Goal: Task Accomplishment & Management: Complete application form

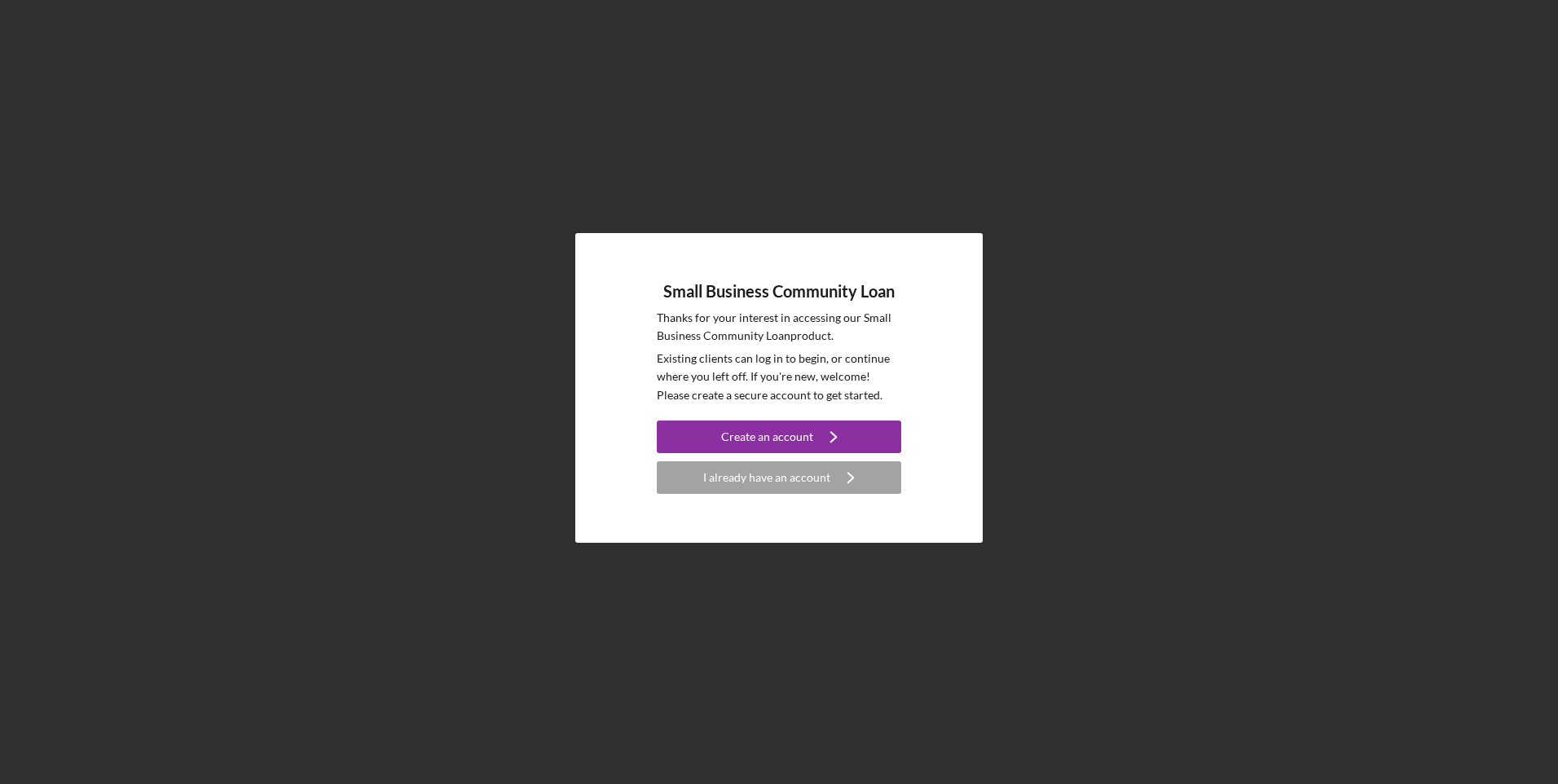
click at [856, 481] on icon "Icon/Navigate" at bounding box center [850, 476] width 41 height 41
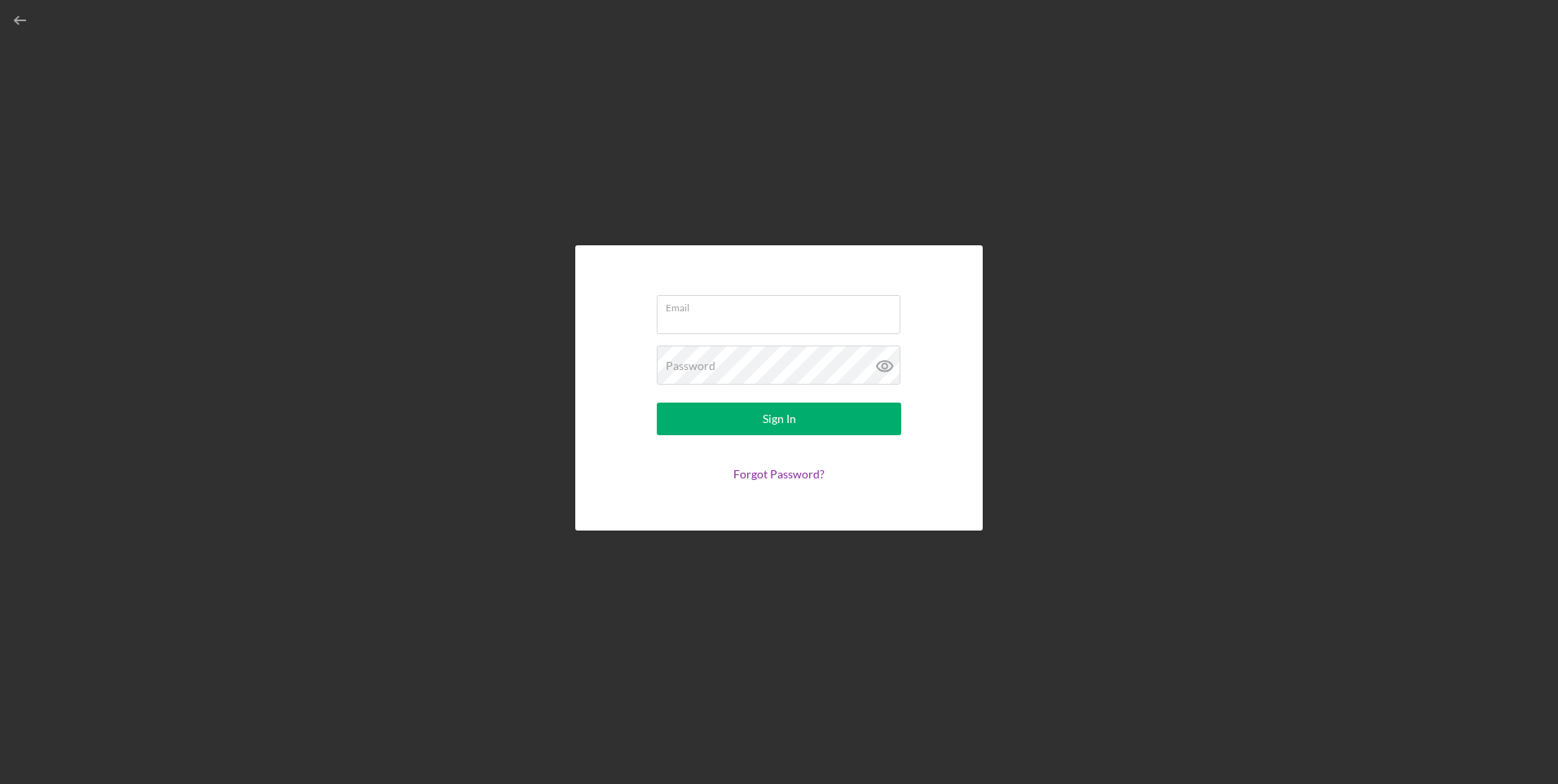
type input "[EMAIL_ADDRESS][DOMAIN_NAME]"
click at [765, 426] on div "Sign In" at bounding box center [779, 419] width 33 height 33
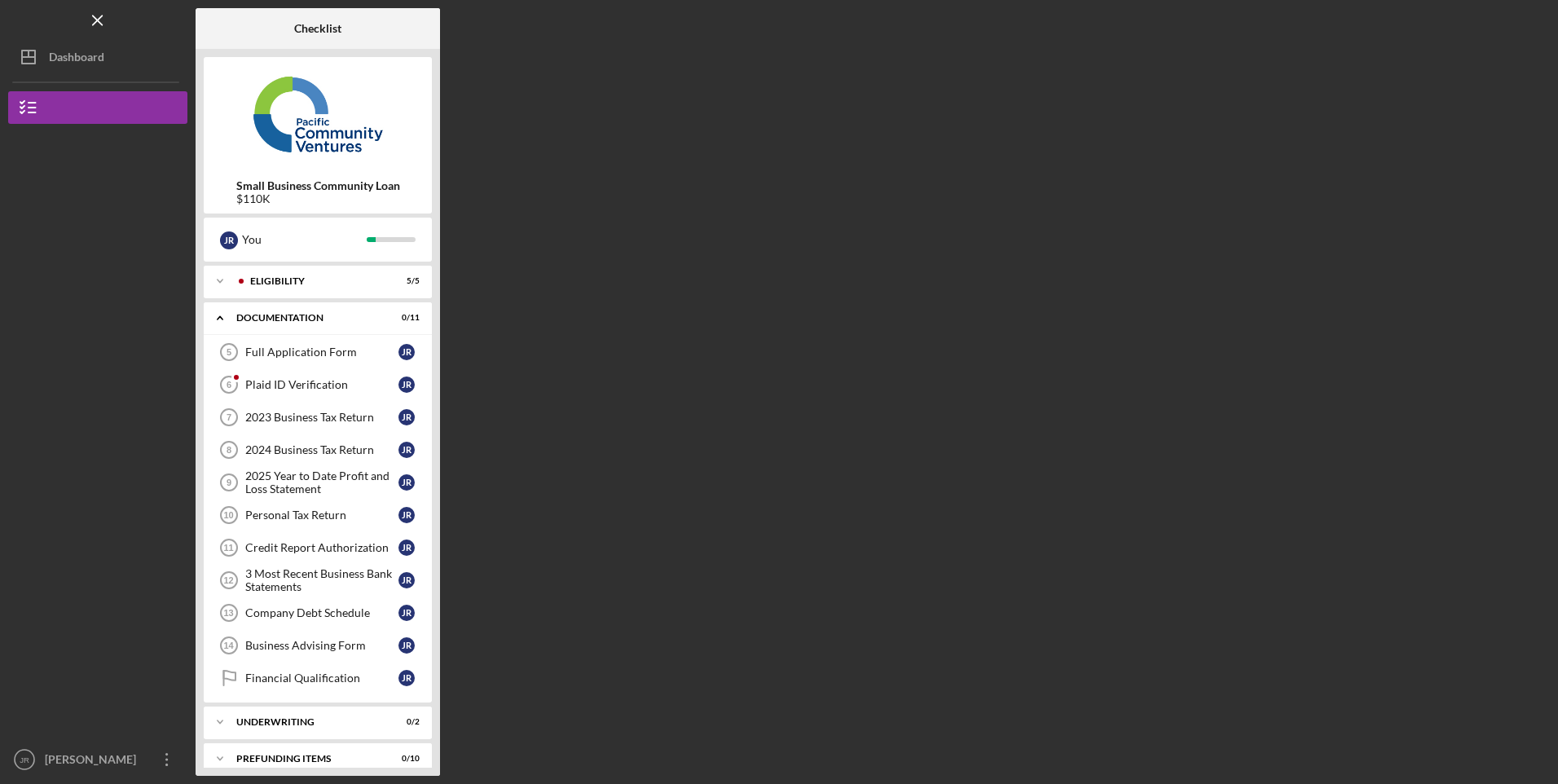
click at [289, 355] on div "Full Application Form" at bounding box center [322, 352] width 153 height 13
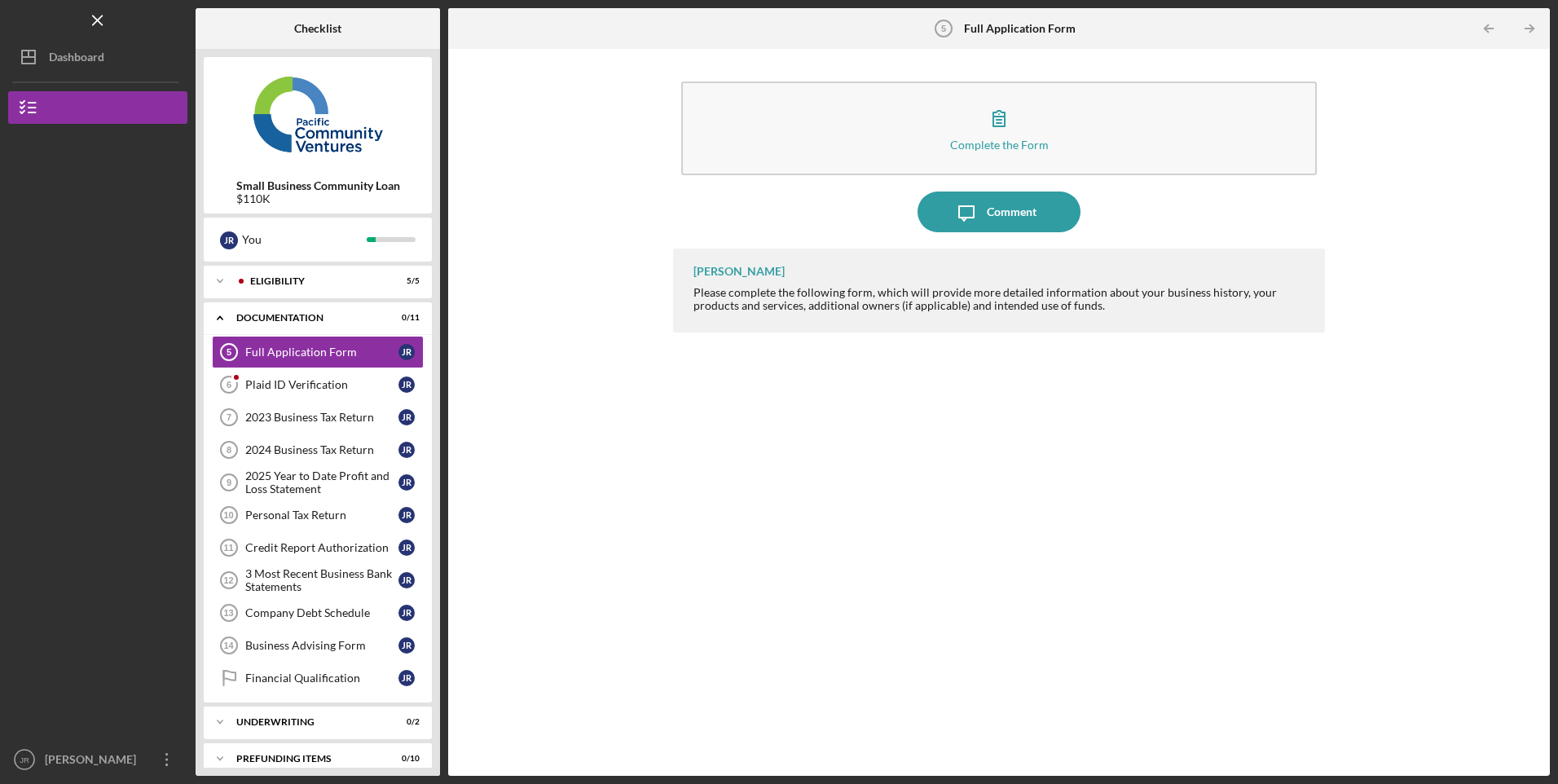
click at [290, 306] on div "Icon/Expander Documentation 0 / 11" at bounding box center [318, 317] width 228 height 33
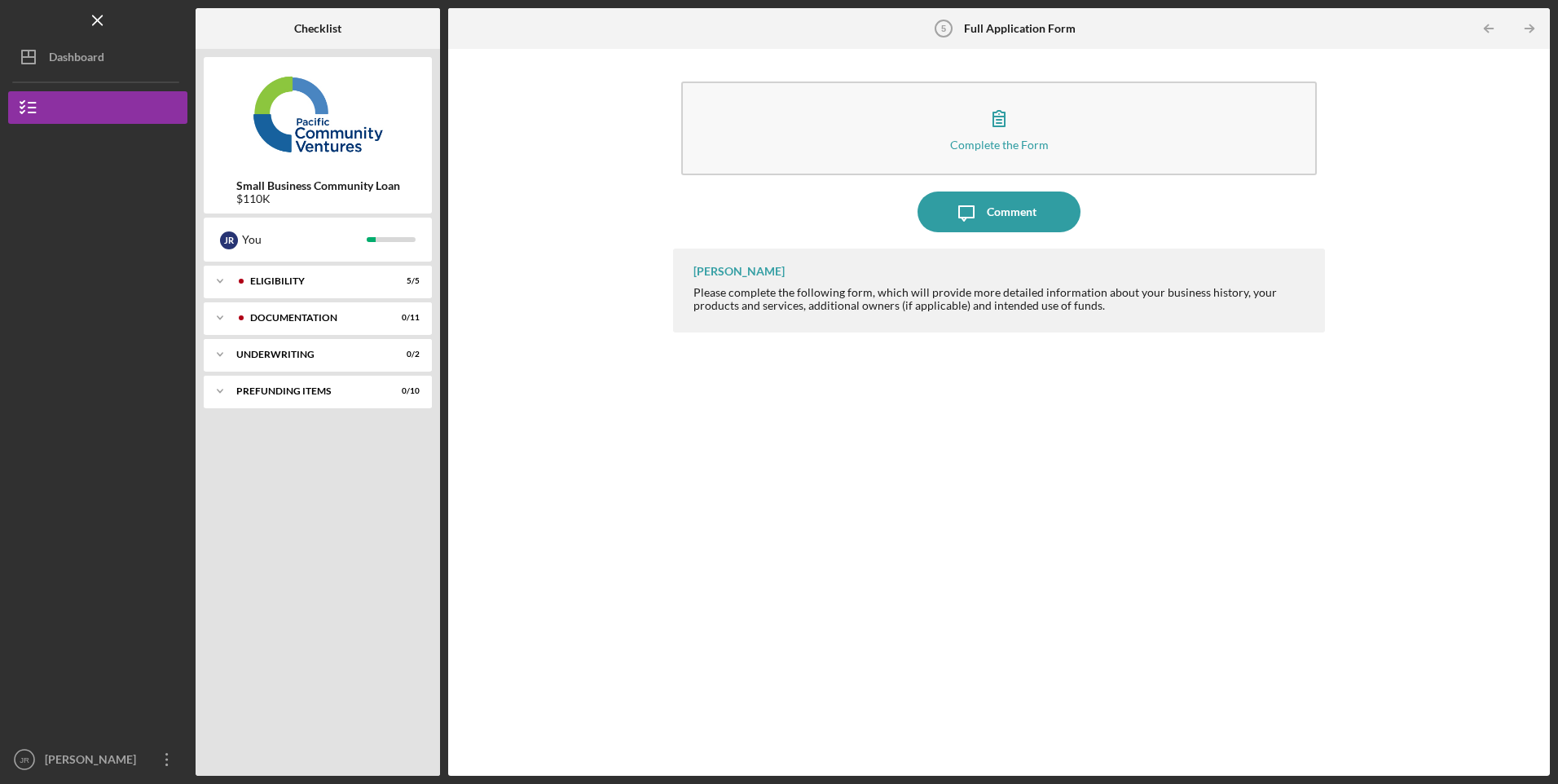
click at [292, 280] on div "Eligibility" at bounding box center [314, 281] width 128 height 9
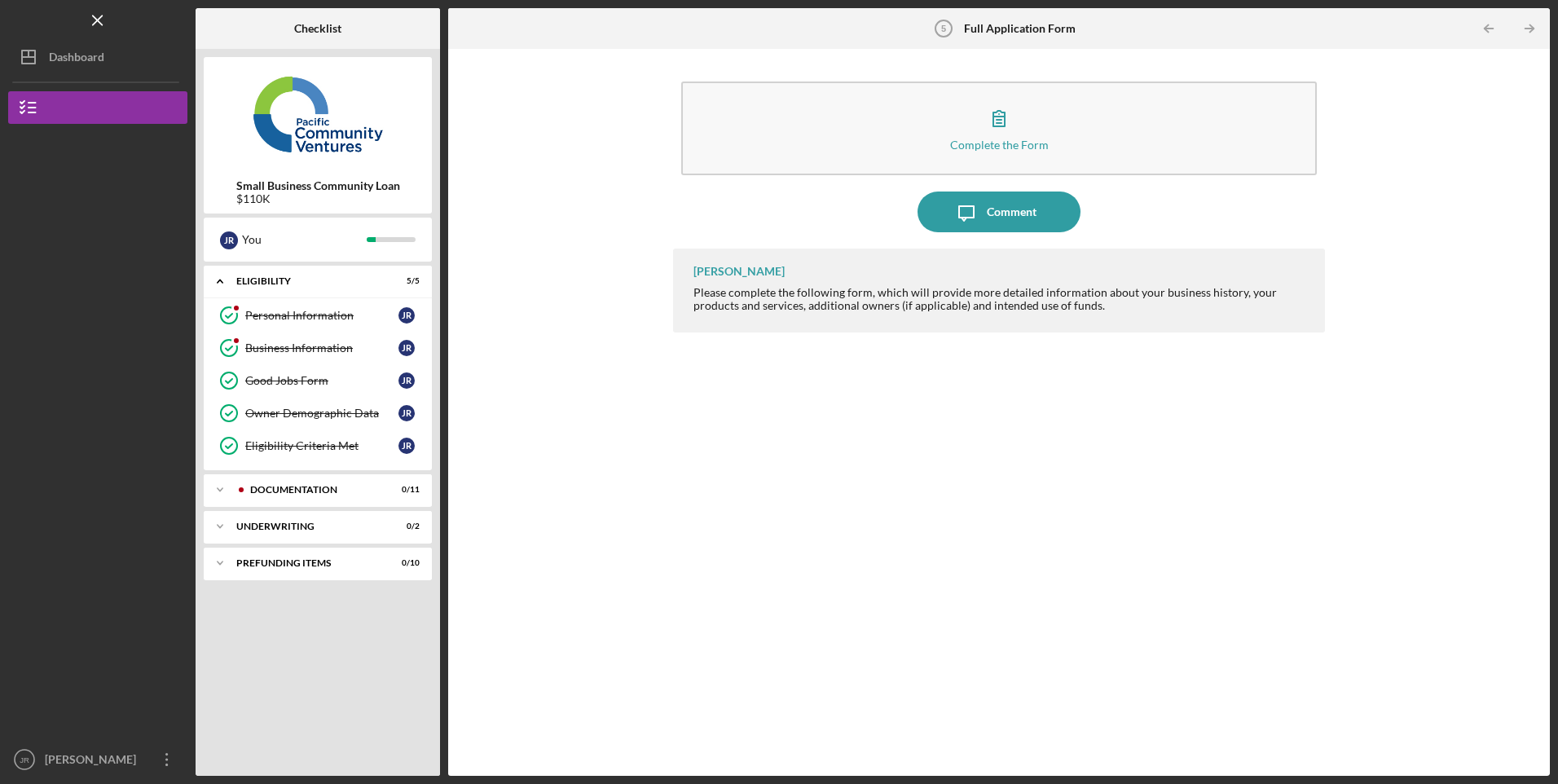
click at [276, 314] on div "Personal Information" at bounding box center [322, 315] width 153 height 13
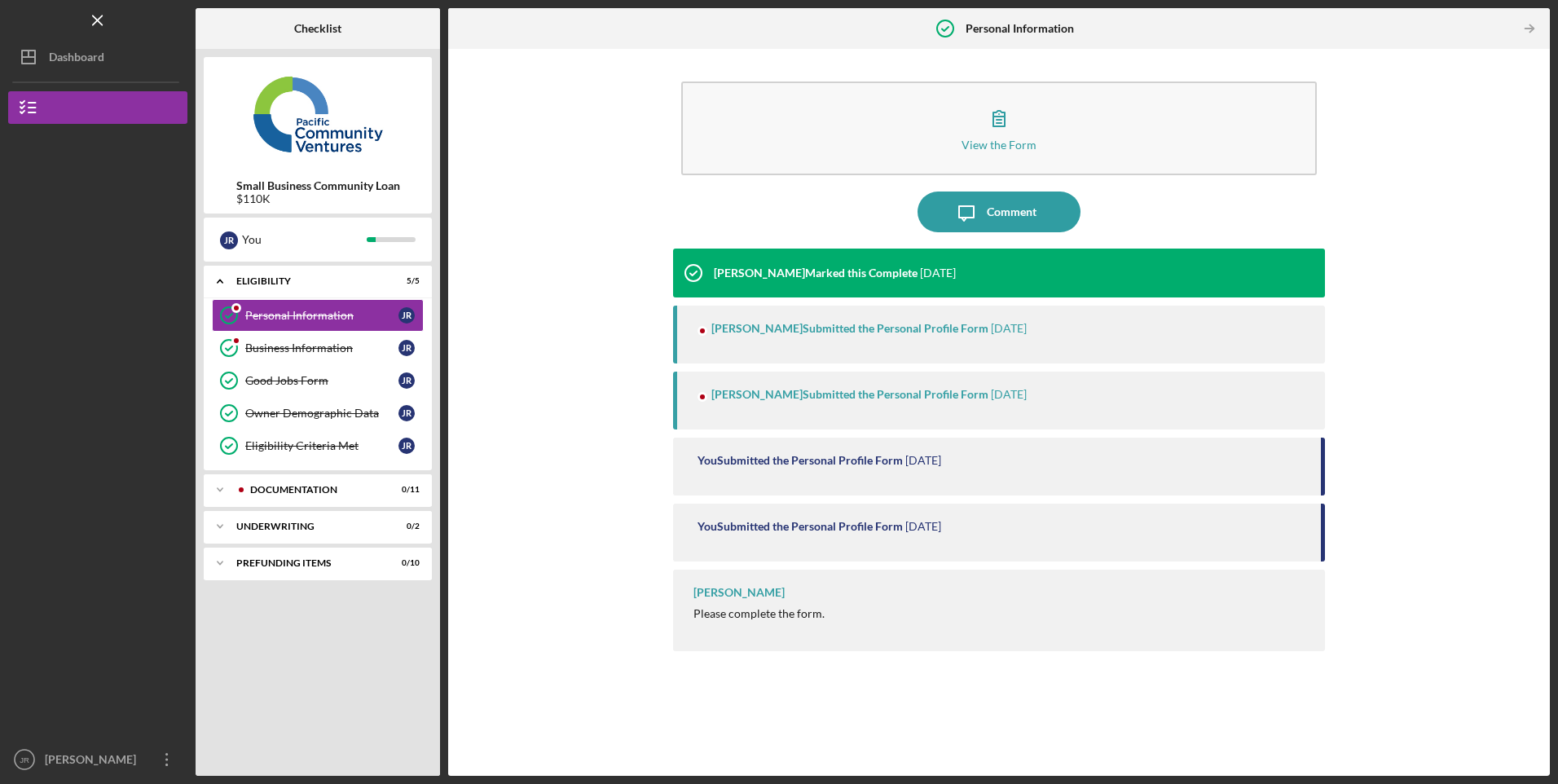
click at [287, 346] on div "Business Information" at bounding box center [322, 348] width 153 height 13
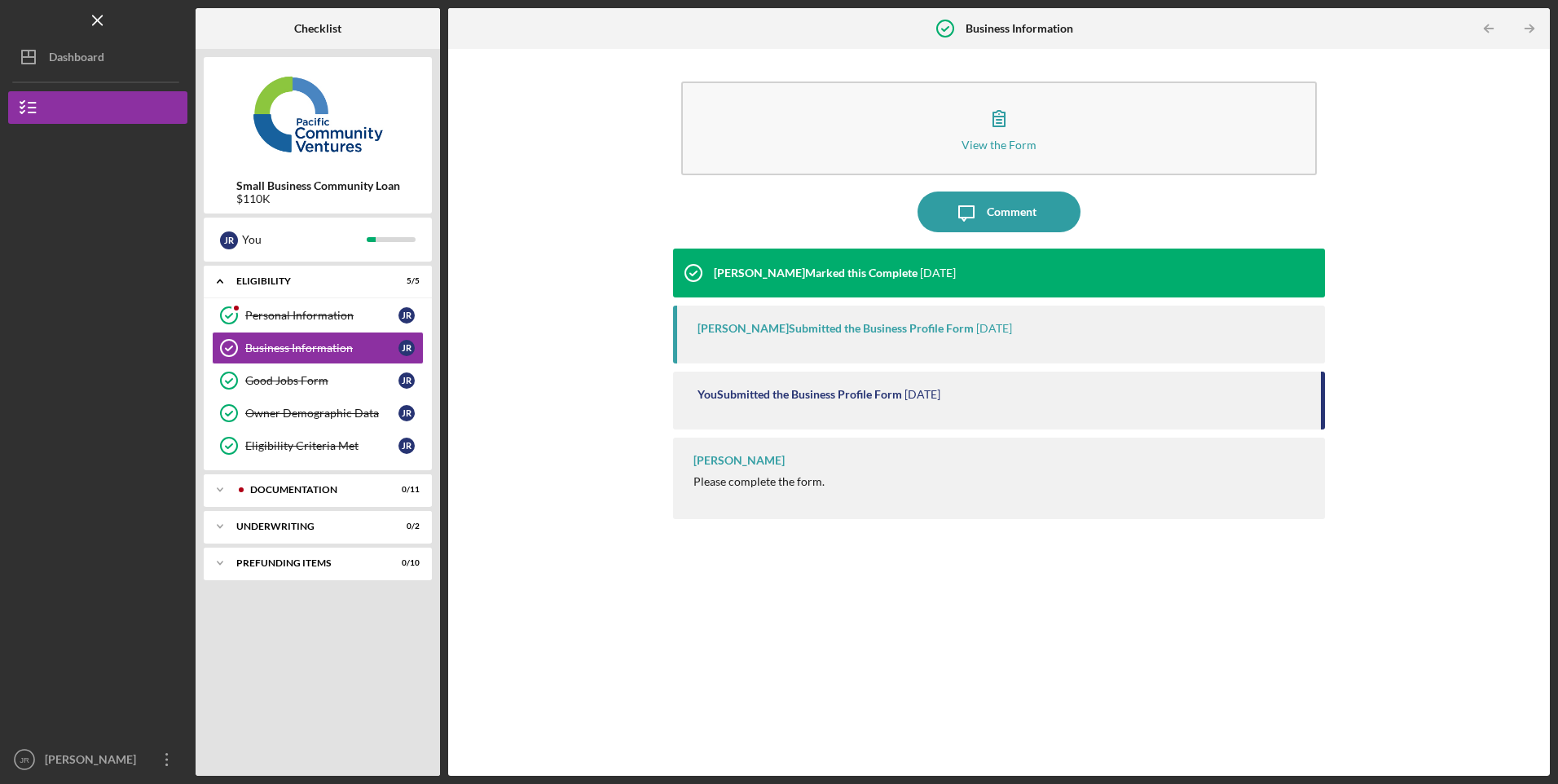
click at [302, 311] on div "Personal Information" at bounding box center [322, 315] width 153 height 13
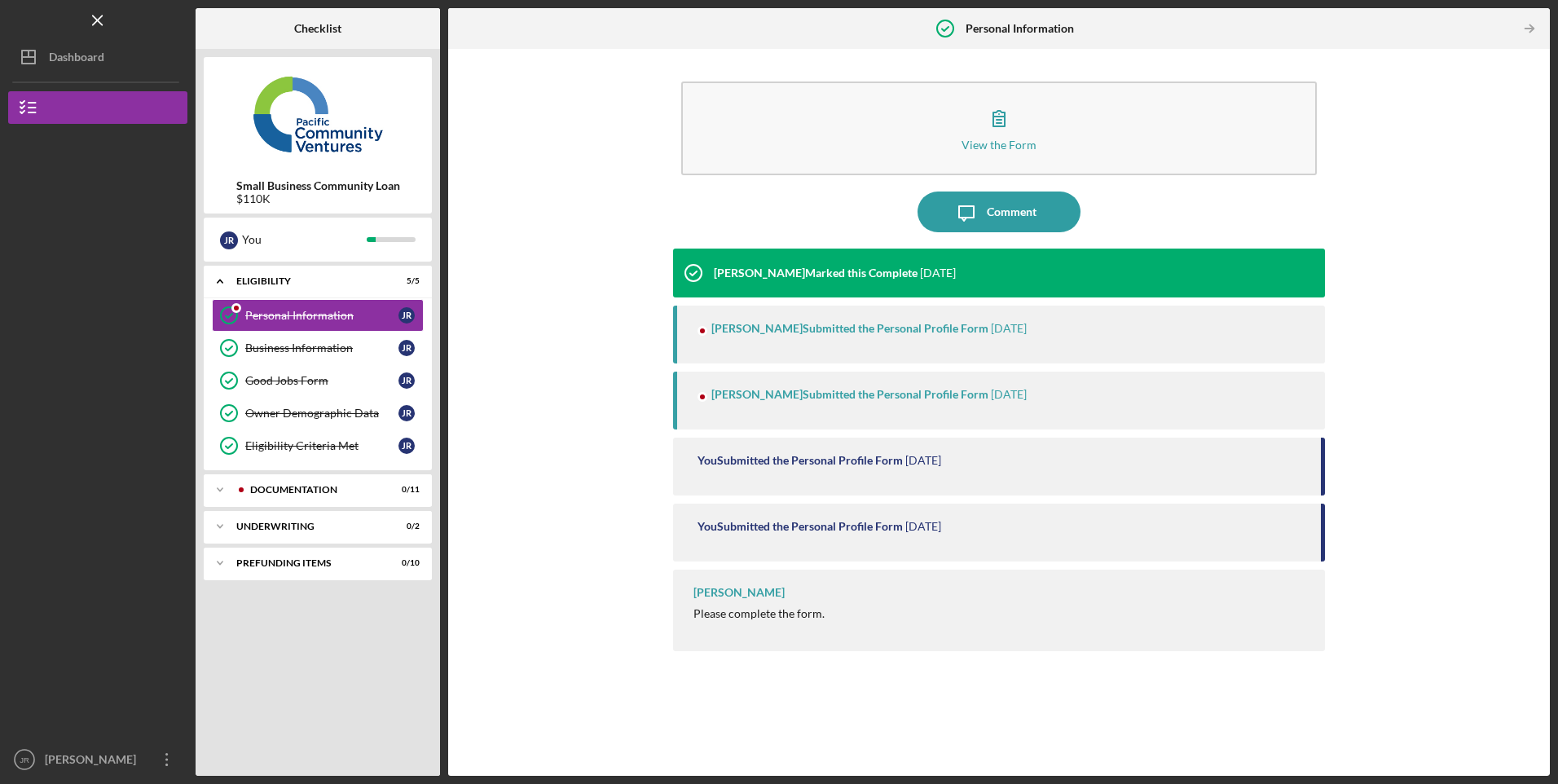
click at [302, 311] on div "Personal Information" at bounding box center [322, 315] width 153 height 13
click at [296, 486] on div "Documentation" at bounding box center [314, 490] width 128 height 9
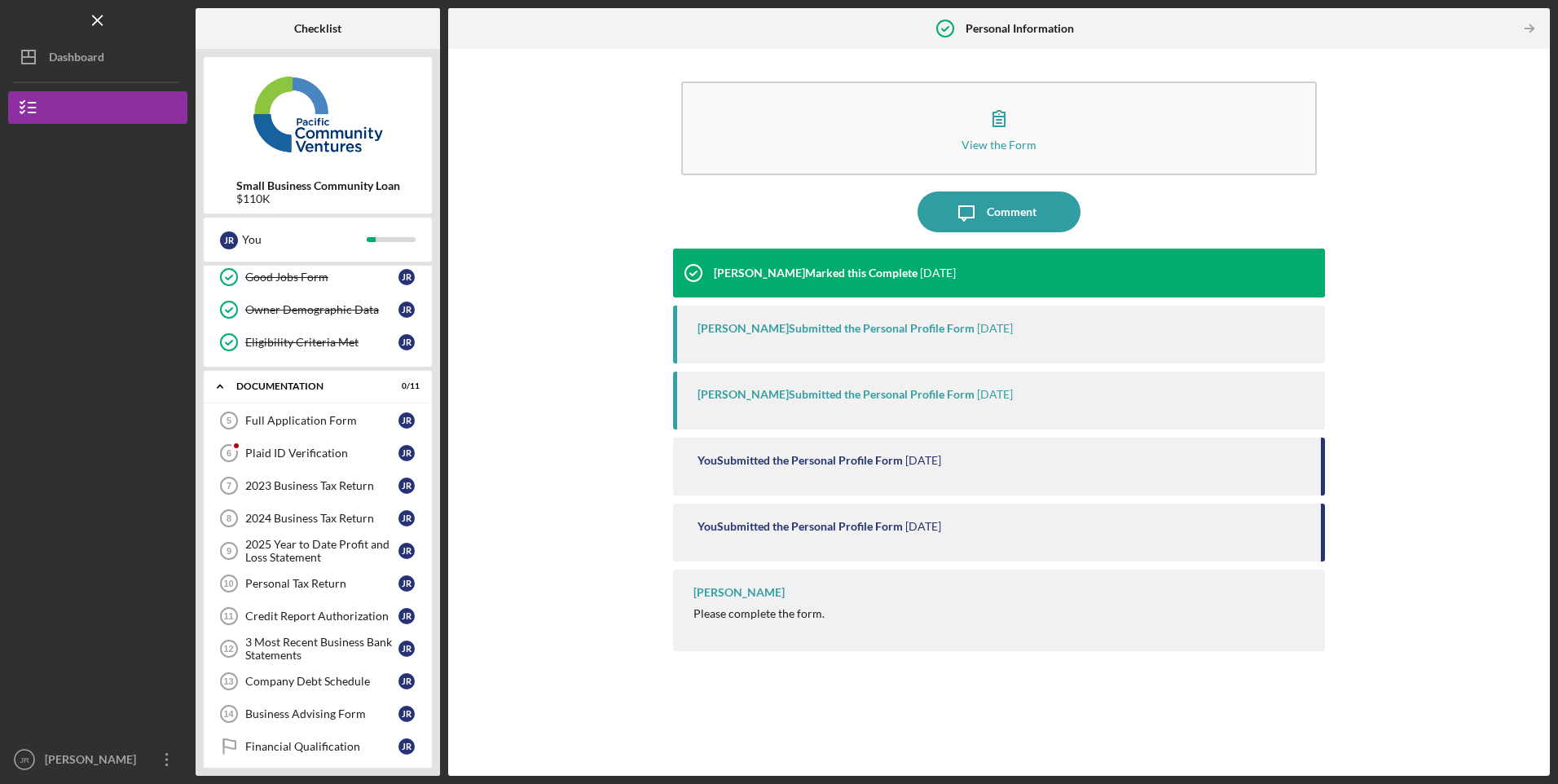
scroll to position [188, 0]
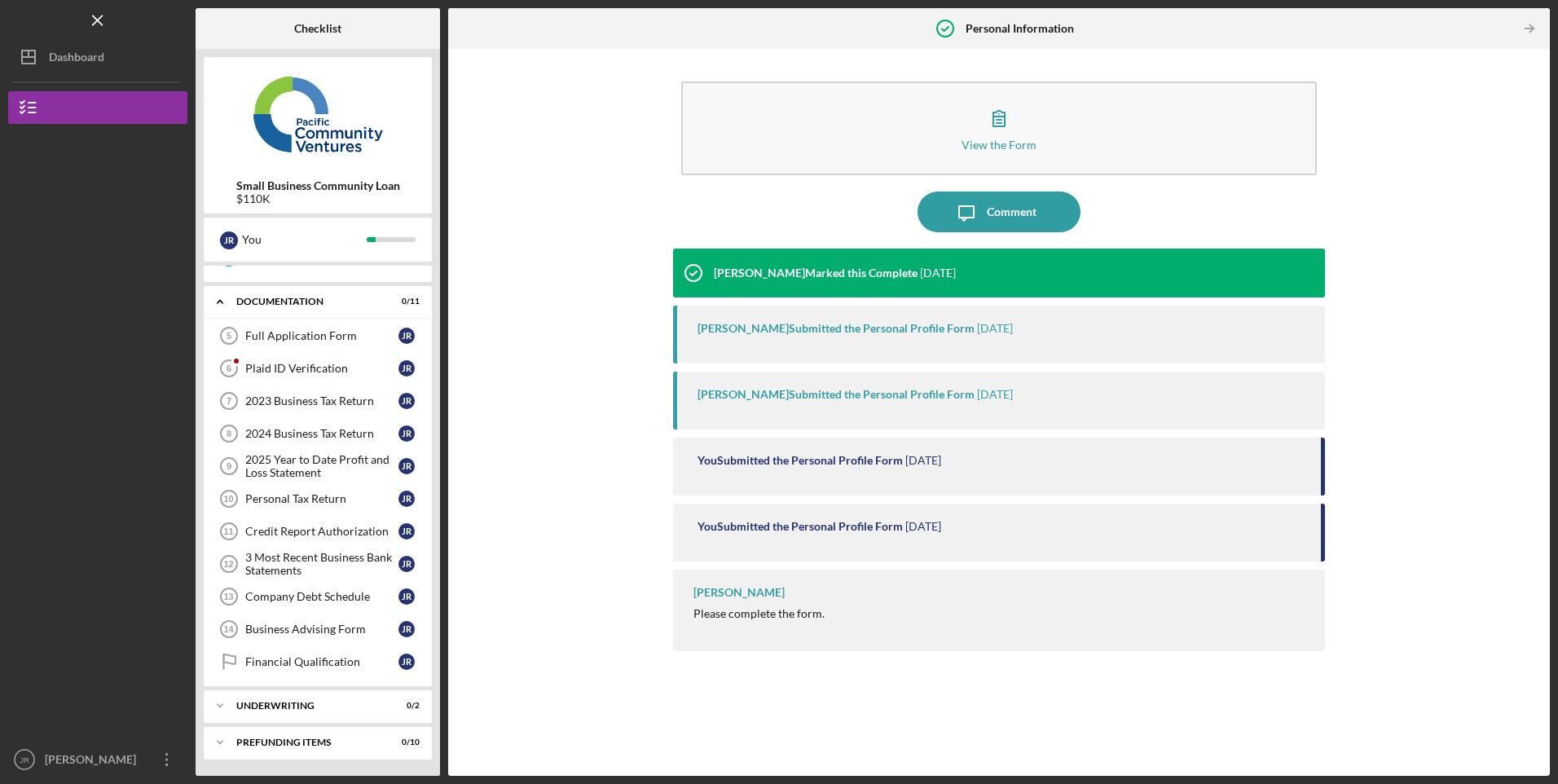
click at [105, 739] on div at bounding box center [98, 588] width 179 height 309
click at [106, 750] on div "[PERSON_NAME]" at bounding box center [93, 760] width 106 height 37
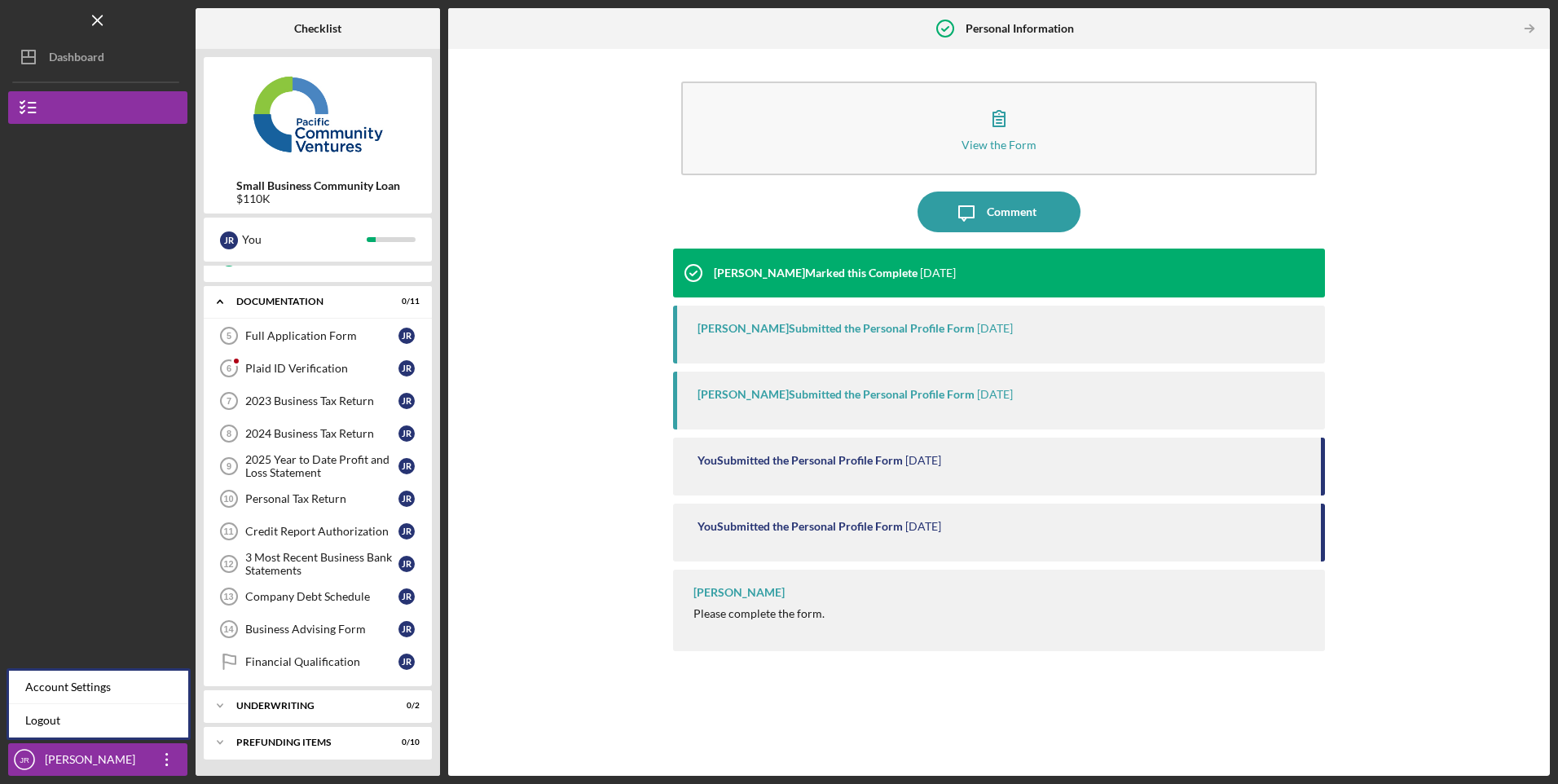
click at [64, 719] on link "Logout" at bounding box center [98, 720] width 179 height 33
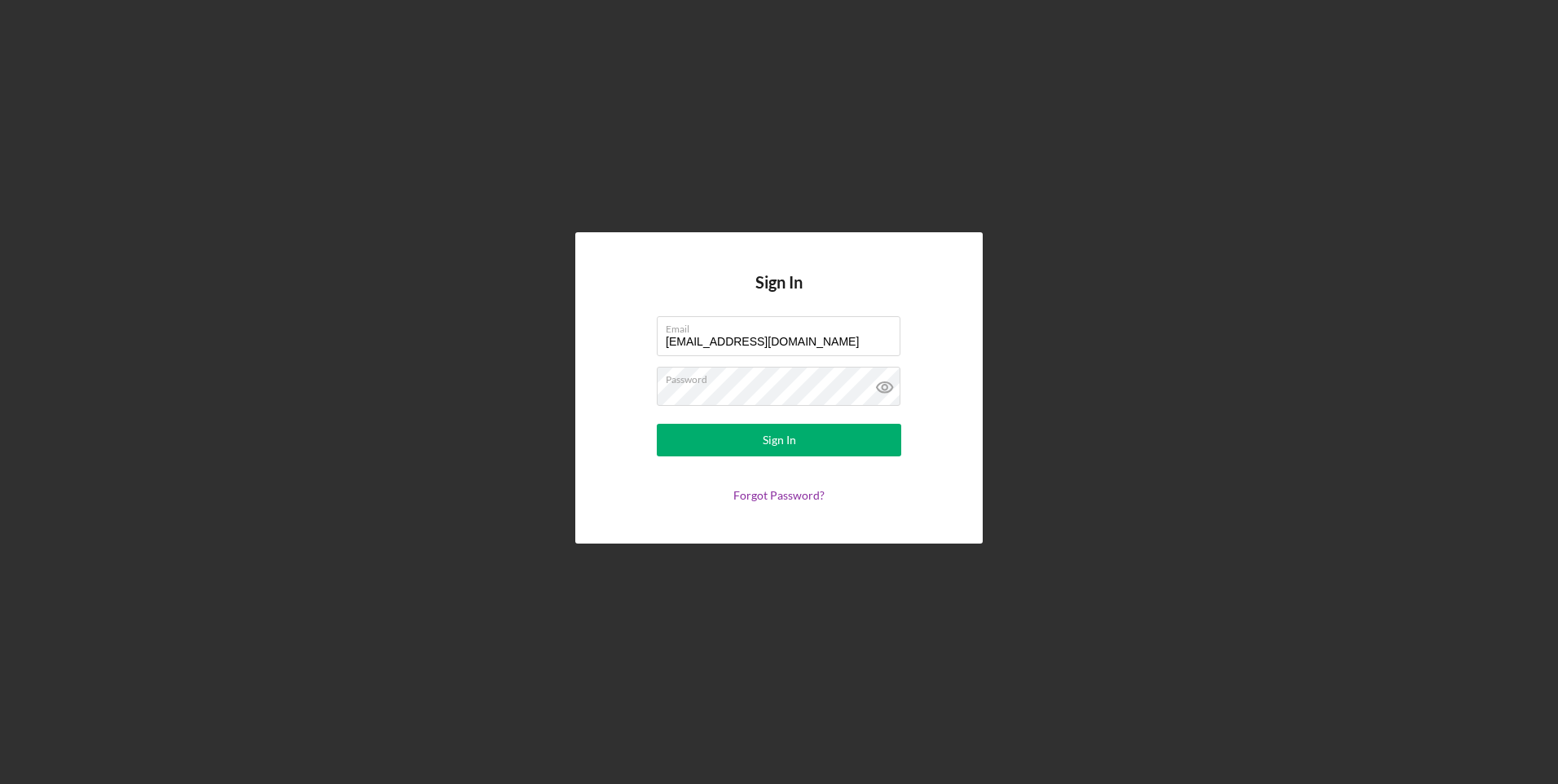
click at [724, 351] on input "[EMAIL_ADDRESS][DOMAIN_NAME]" at bounding box center [779, 335] width 243 height 39
click at [724, 343] on input "[EMAIL_ADDRESS][DOMAIN_NAME]" at bounding box center [779, 335] width 243 height 39
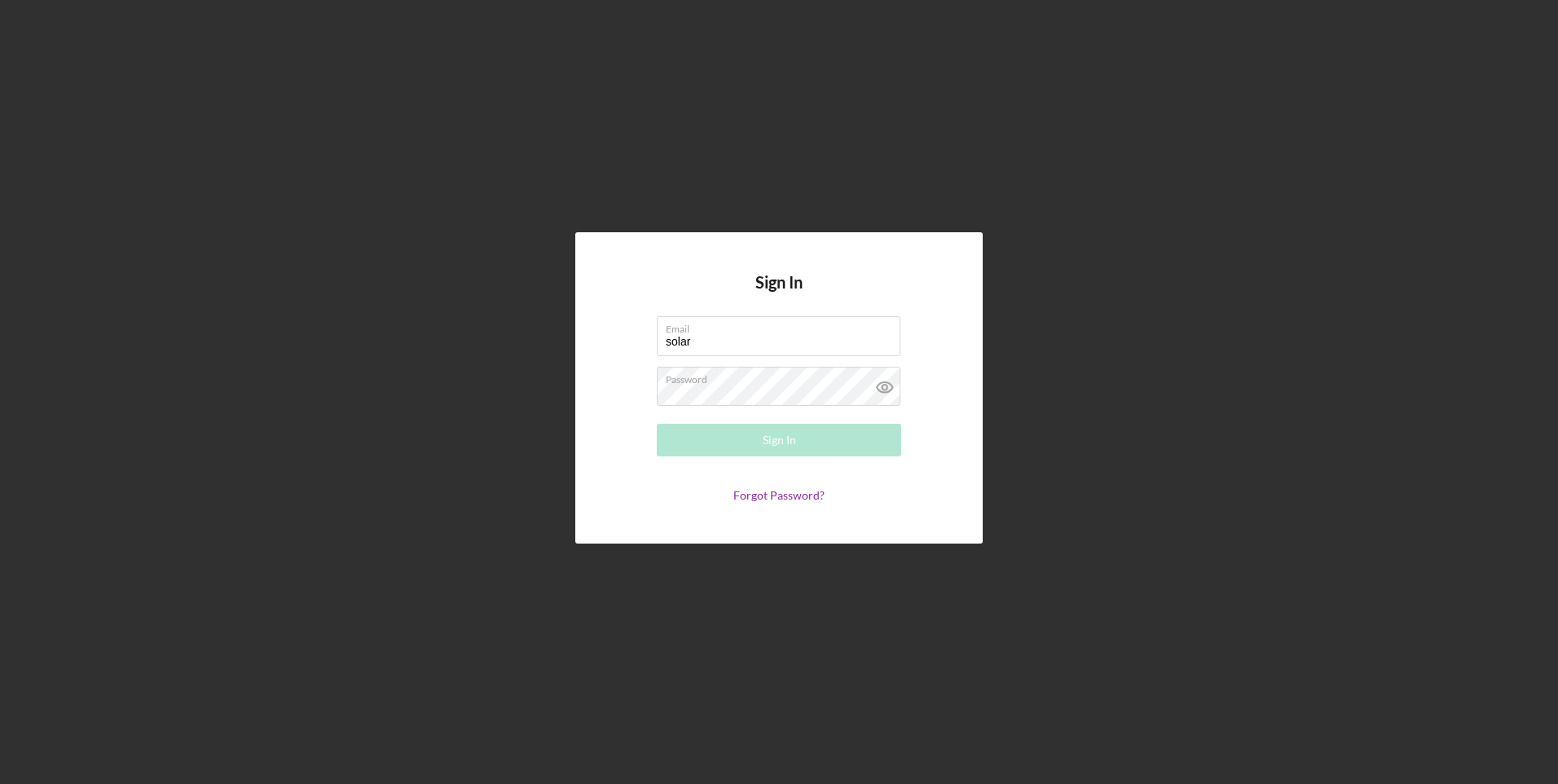
type input "[EMAIL_ADDRESS][DOMAIN_NAME]"
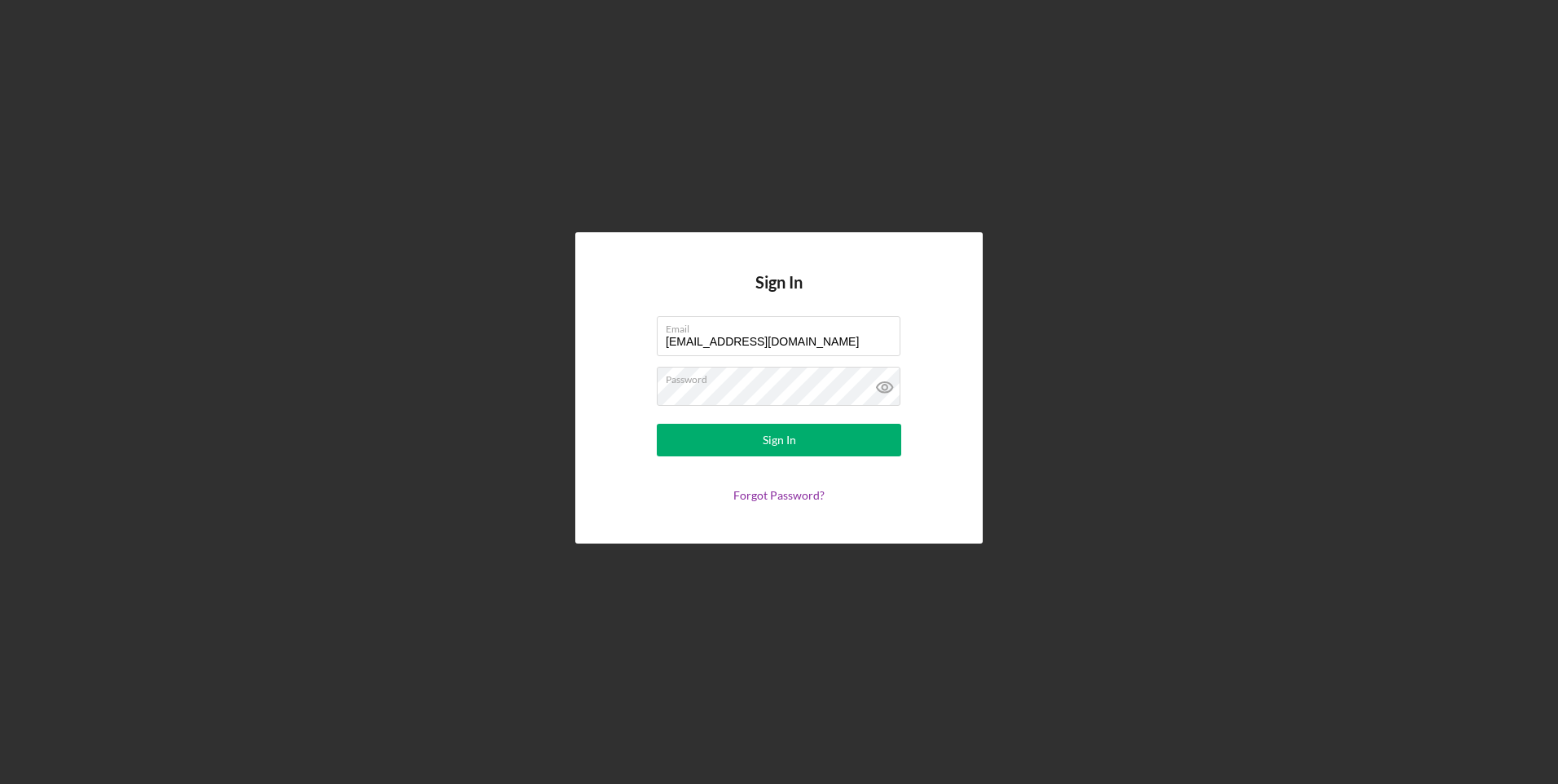
click at [768, 446] on div "Sign In" at bounding box center [779, 440] width 33 height 33
